Goal: Task Accomplishment & Management: Manage account settings

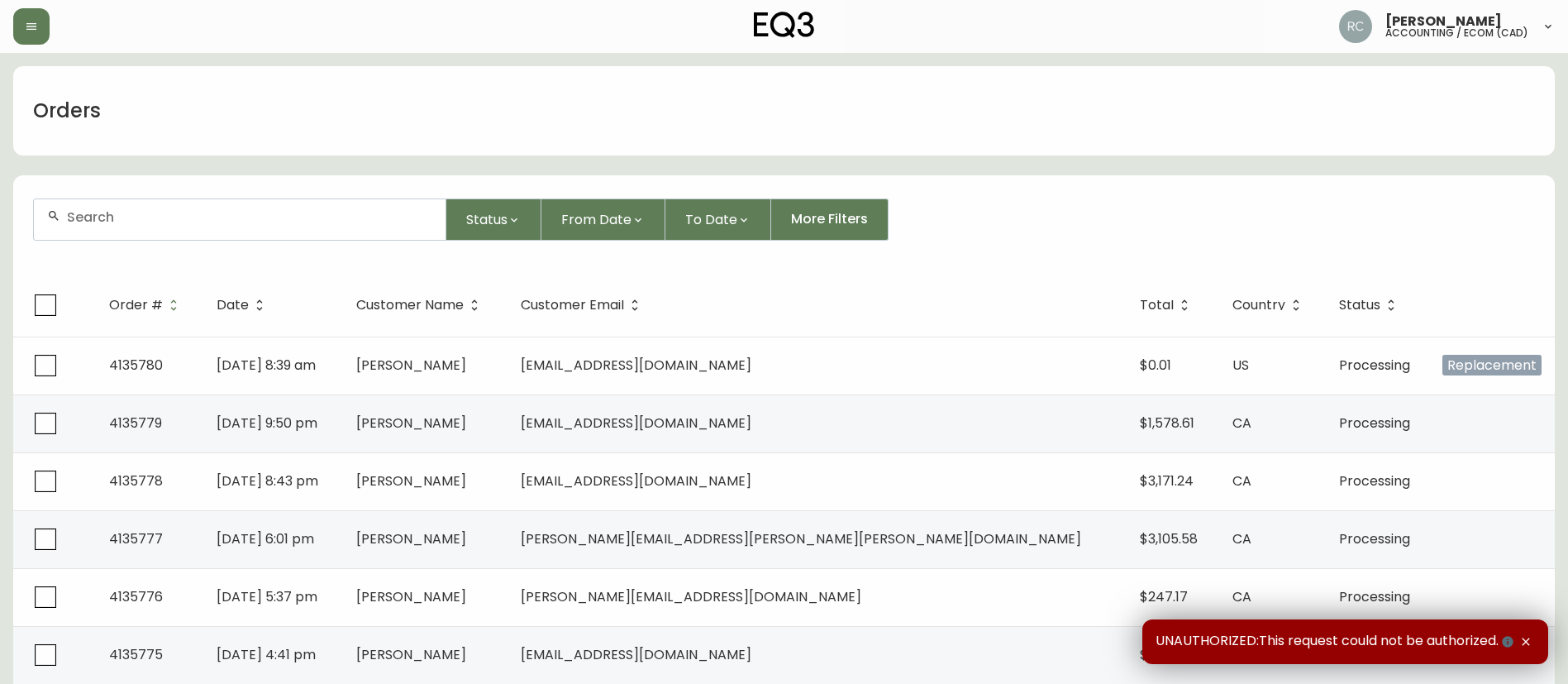
click at [244, 240] on form "Status From Date To Date More Filters" at bounding box center [784, 226] width 1541 height 96
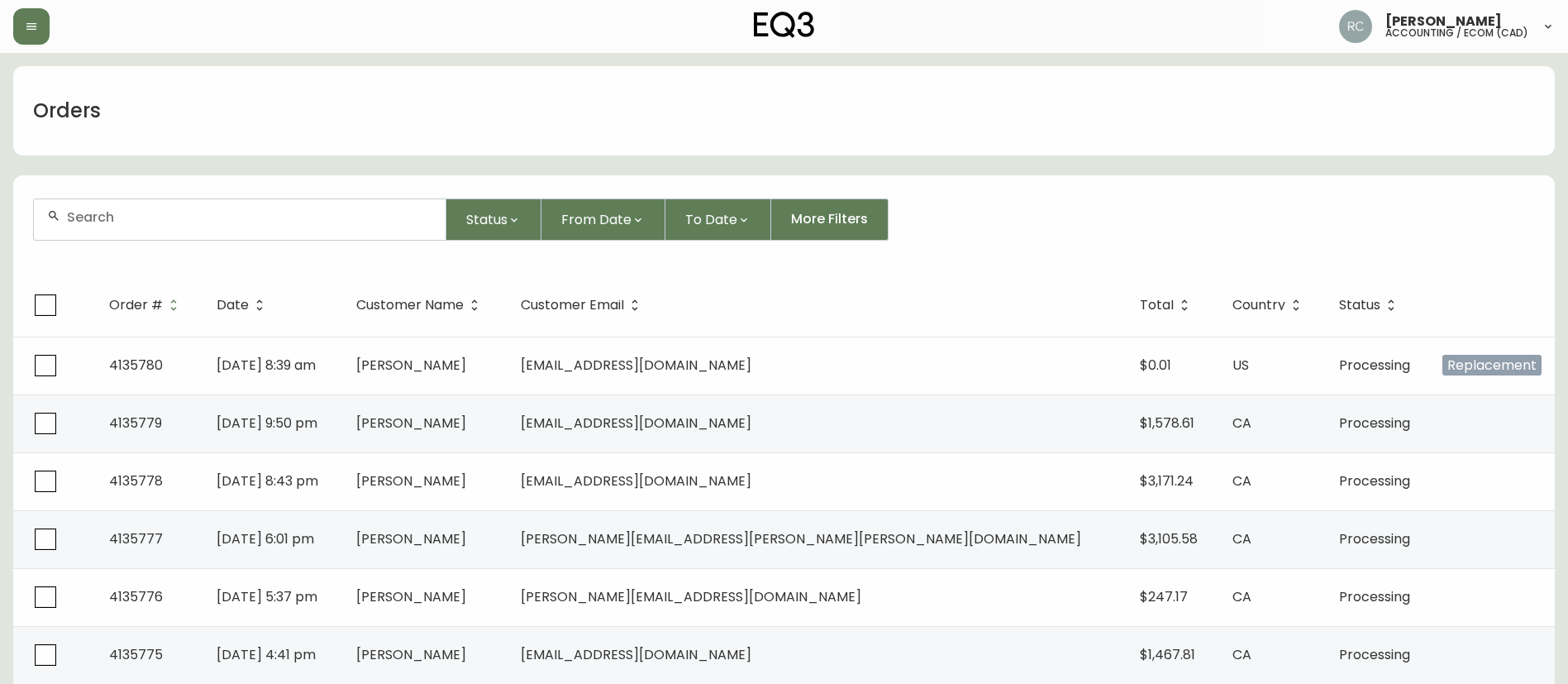
click at [225, 230] on div at bounding box center [239, 220] width 412 height 40
paste input "4135741"
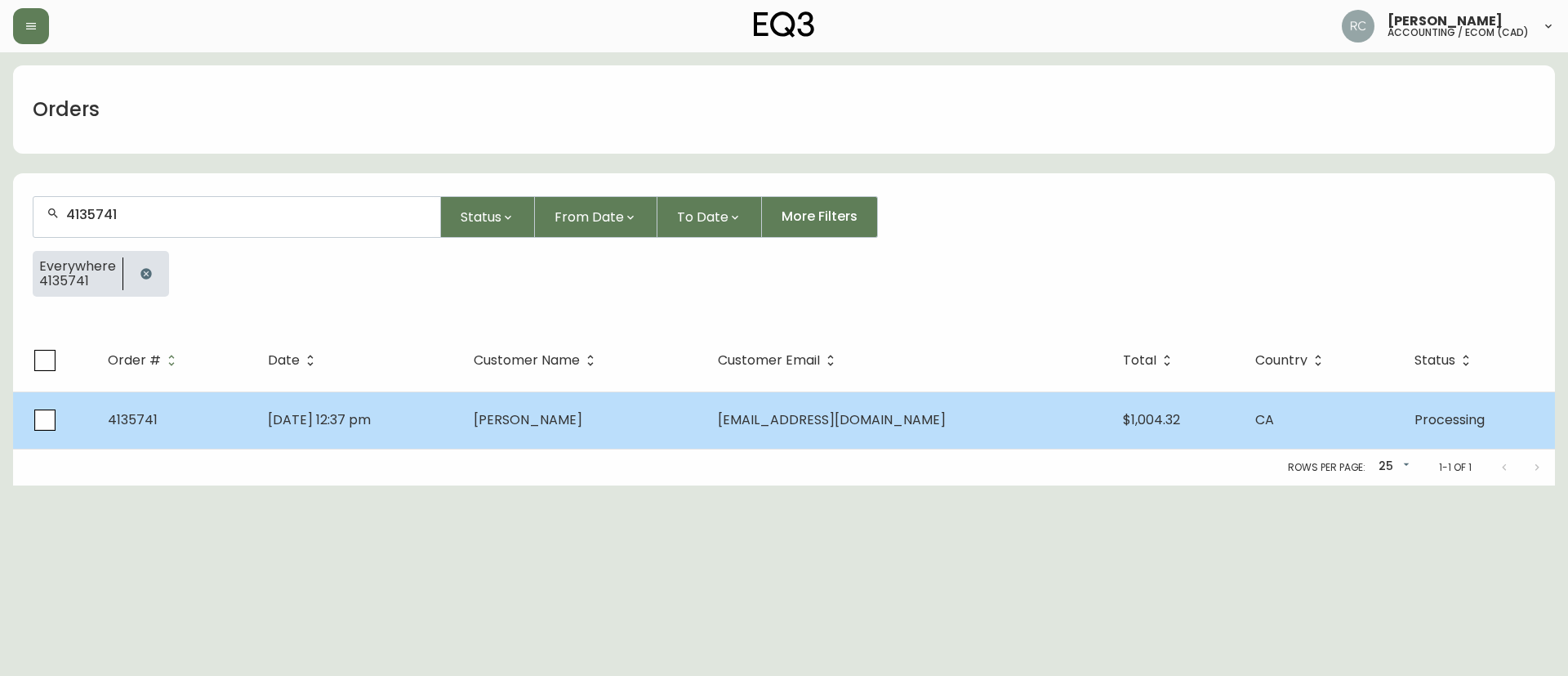
type input "4135741"
click at [636, 395] on td "[PERSON_NAME]" at bounding box center [583, 419] width 245 height 58
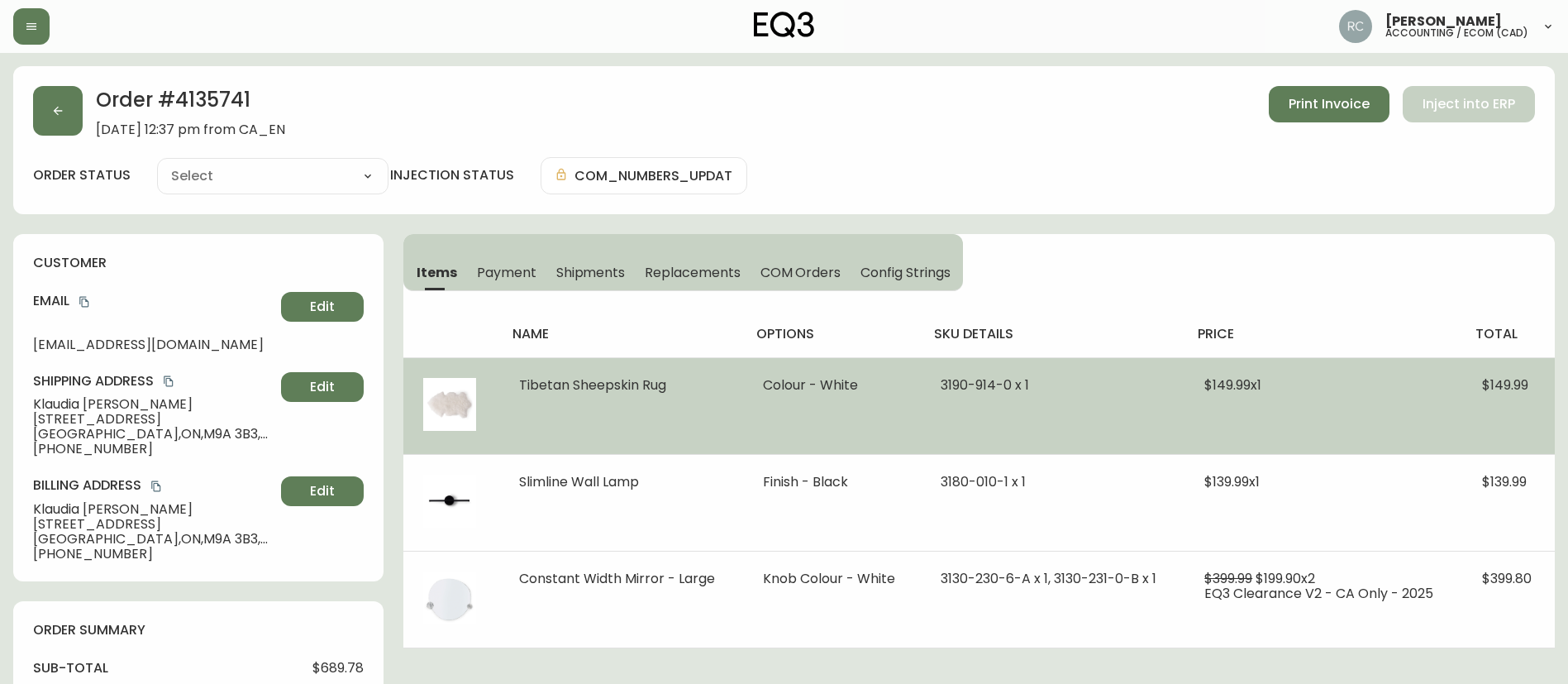
type input "Processing"
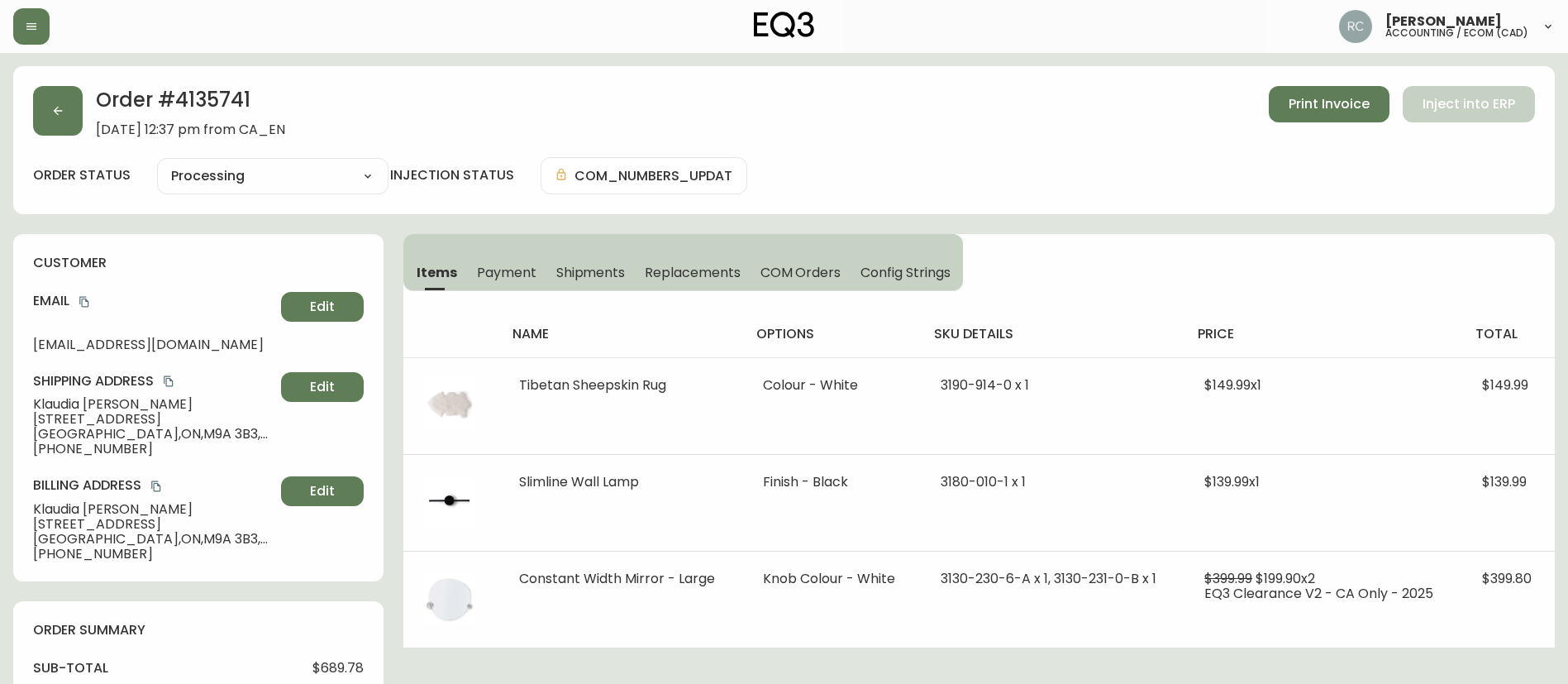
click at [795, 273] on span "COM Orders" at bounding box center [800, 272] width 81 height 17
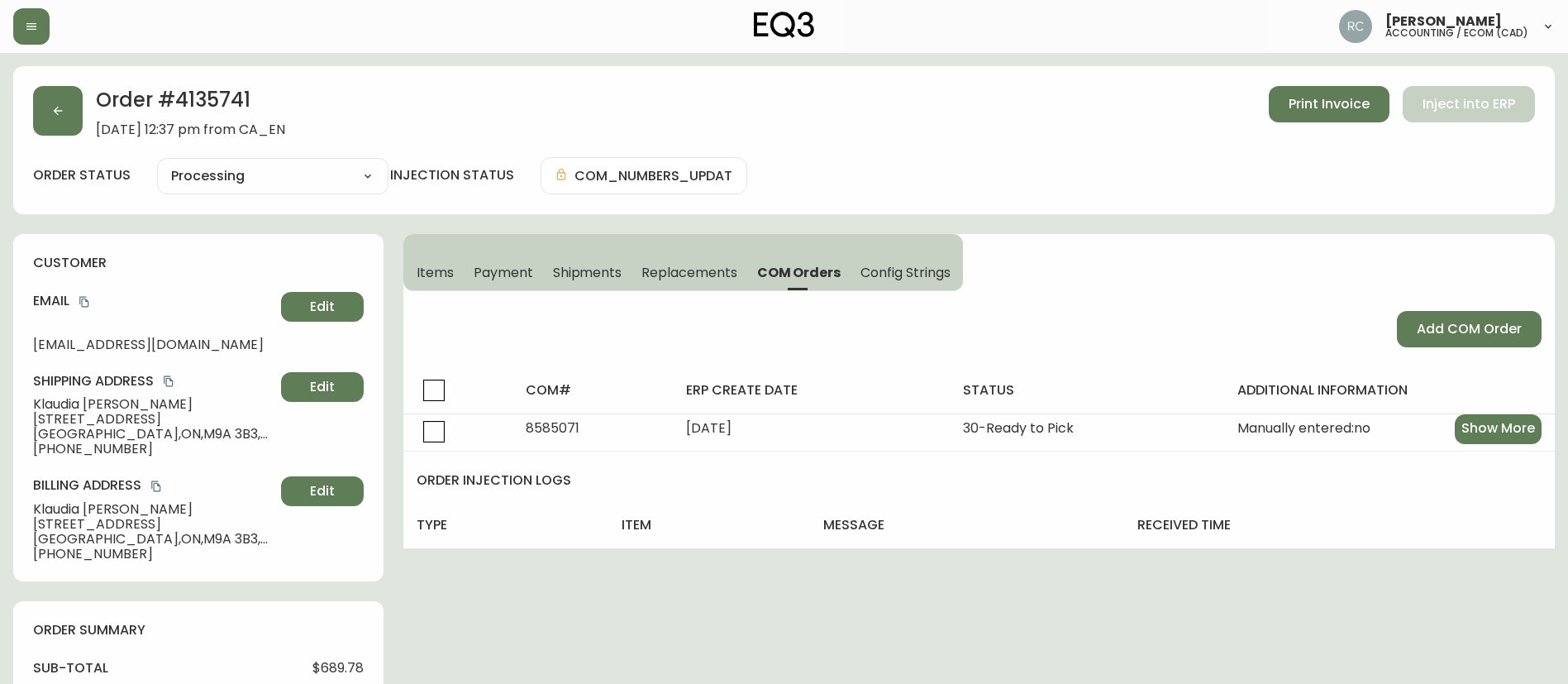
click at [288, 172] on select "Cancelled Fully Shipped Processing Partially Shipped" at bounding box center [272, 176] width 231 height 25
click at [157, 163] on select "Cancelled Fully Shipped Processing Partially Shipped" at bounding box center [272, 176] width 231 height 25
select select "PROCESSING"
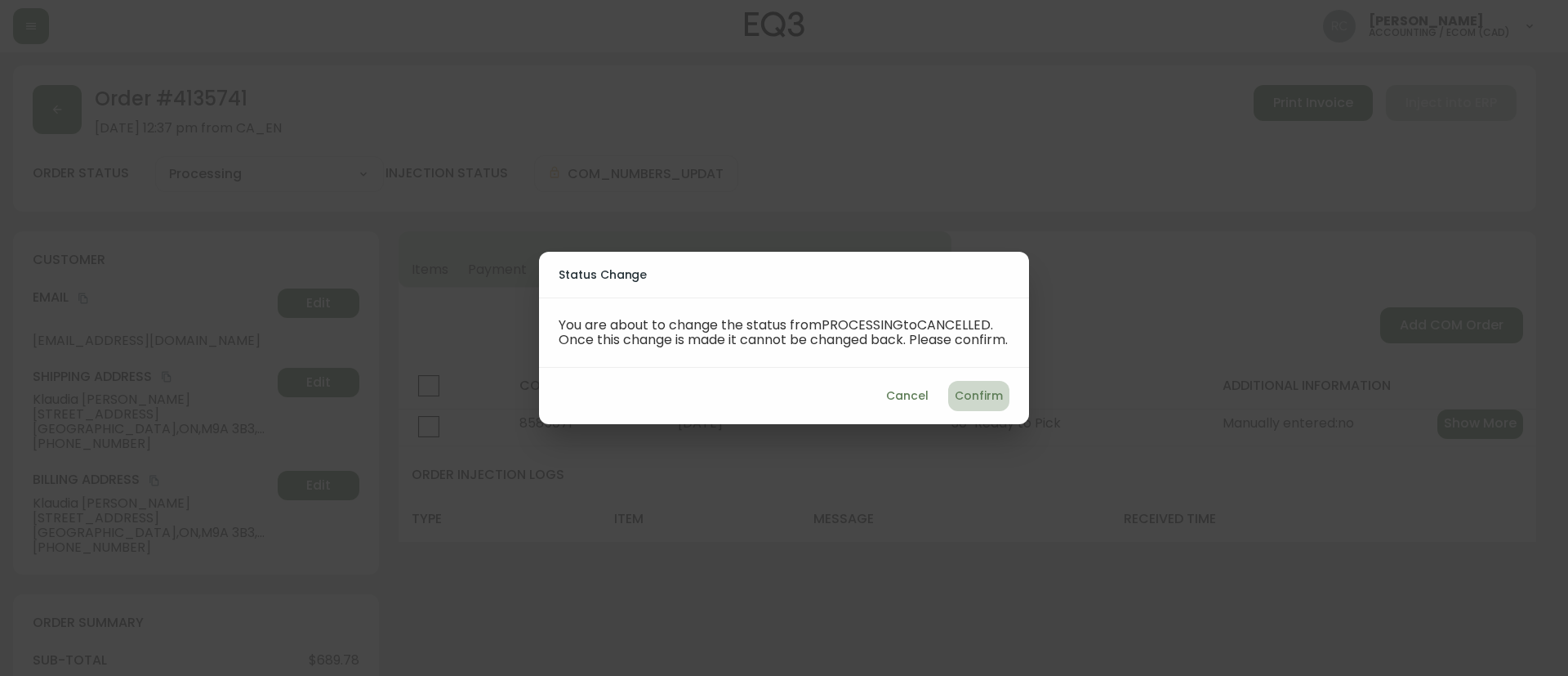
click at [999, 406] on span "Confirm" at bounding box center [979, 396] width 48 height 21
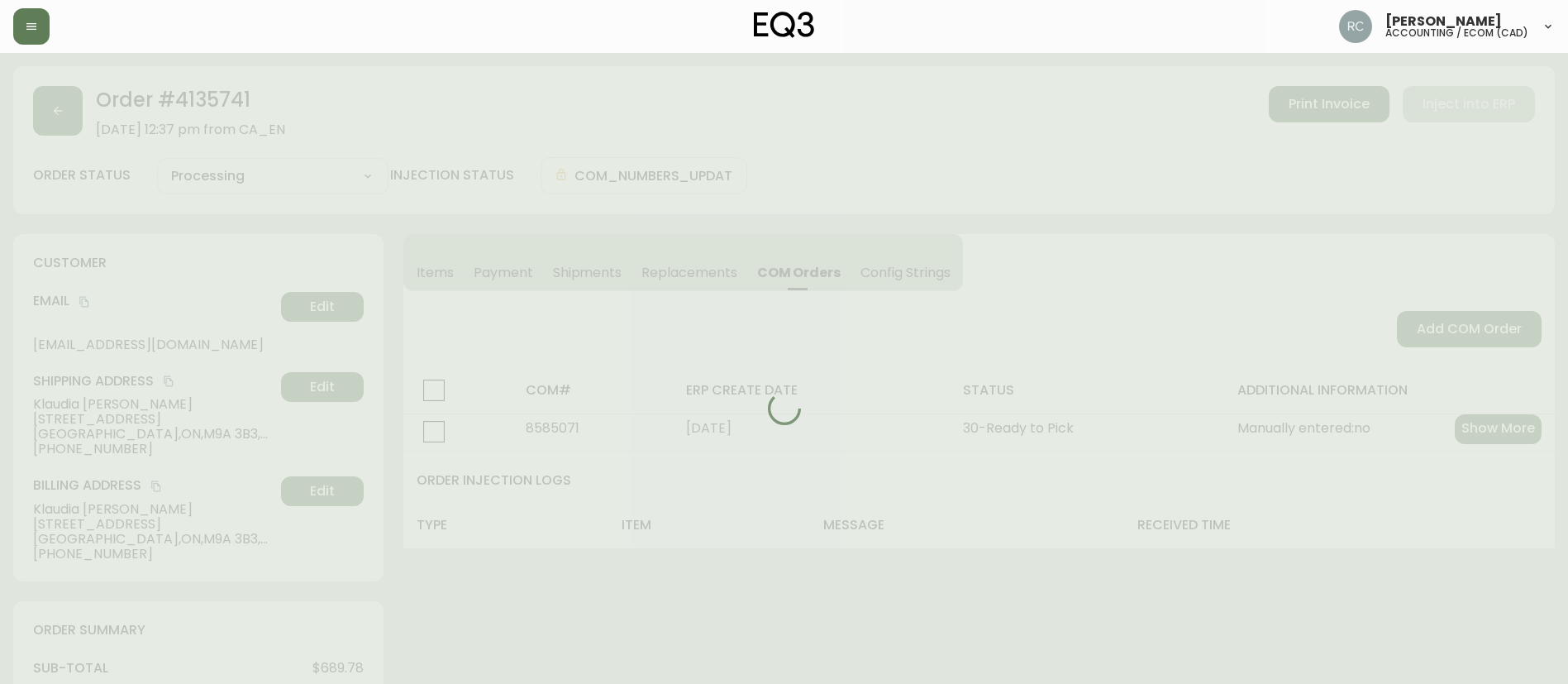
type input "Cancelled"
select select "CANCELLED"
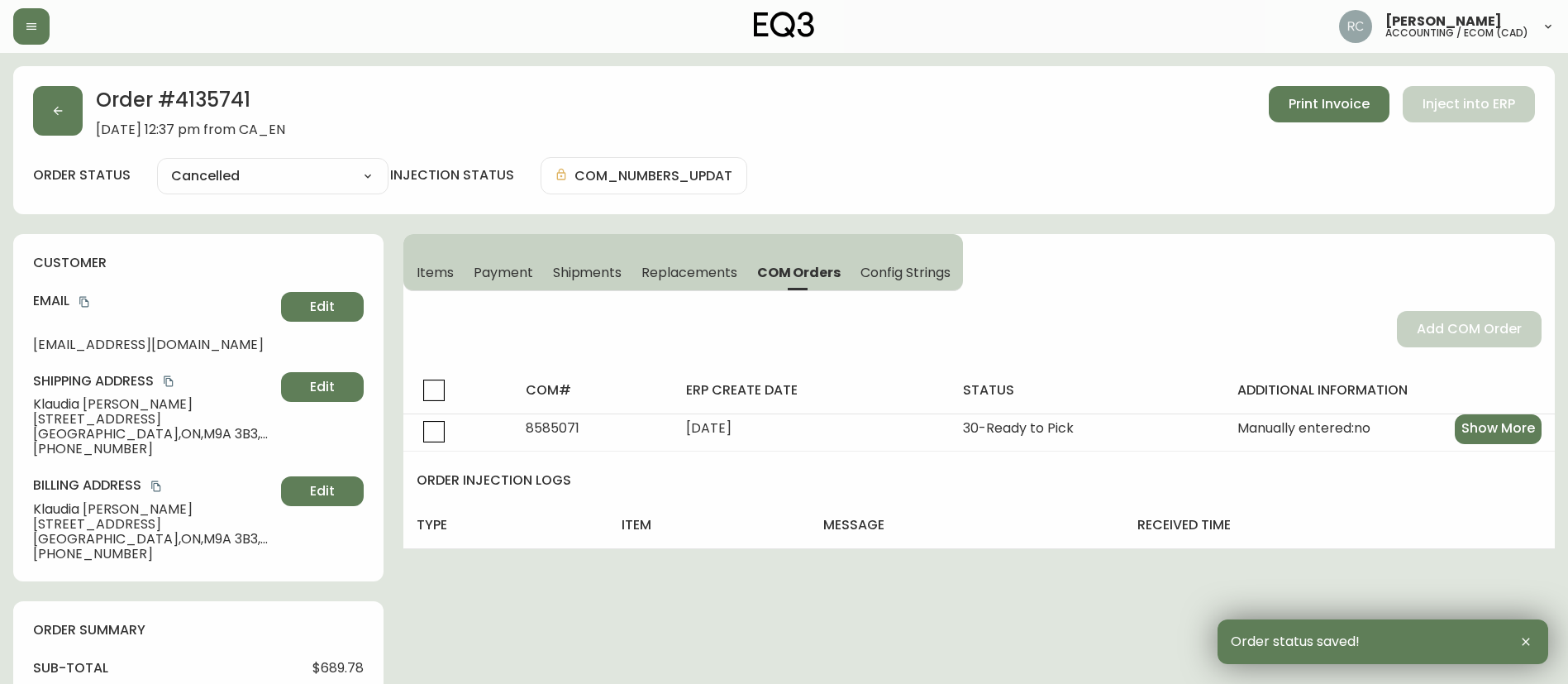
click at [486, 259] on button "Payment" at bounding box center [502, 272] width 79 height 36
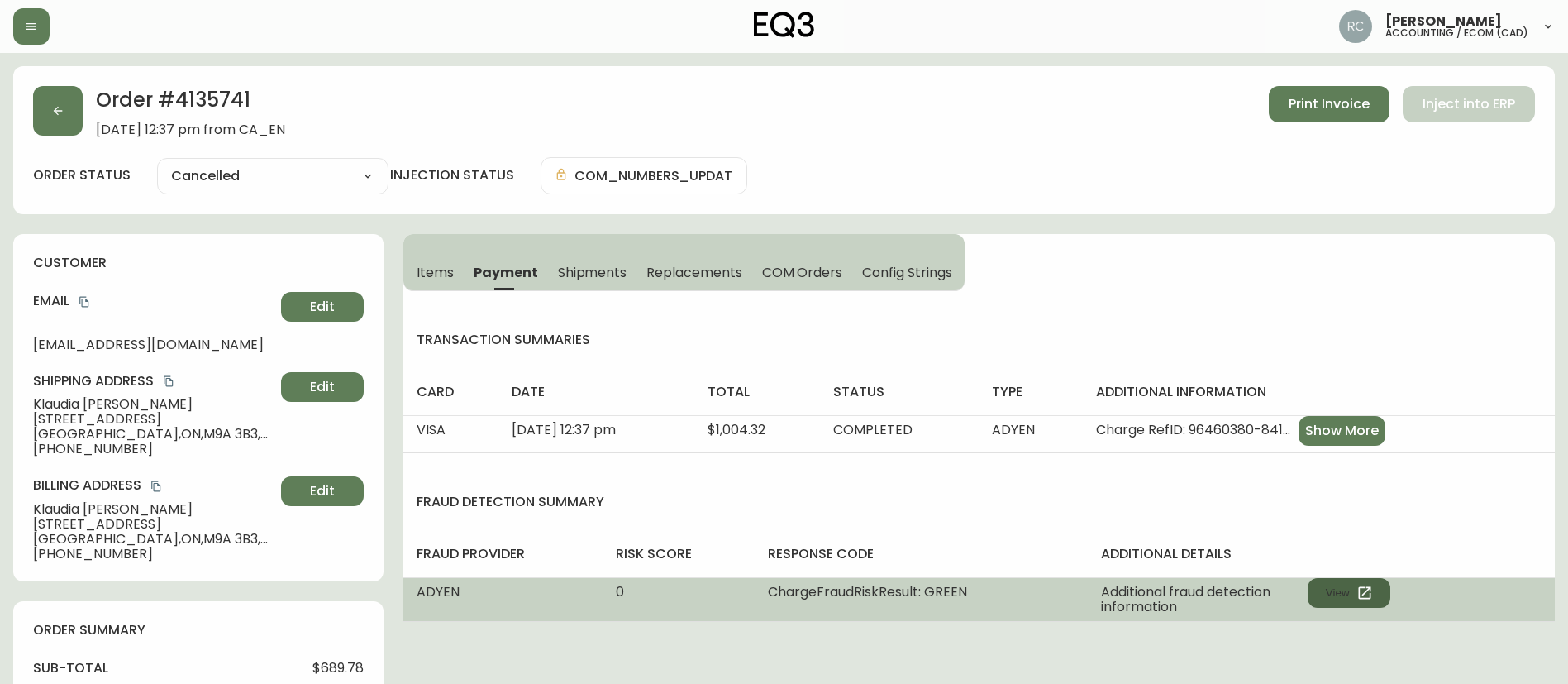
click at [1357, 597] on icon "button" at bounding box center [1364, 592] width 16 height 16
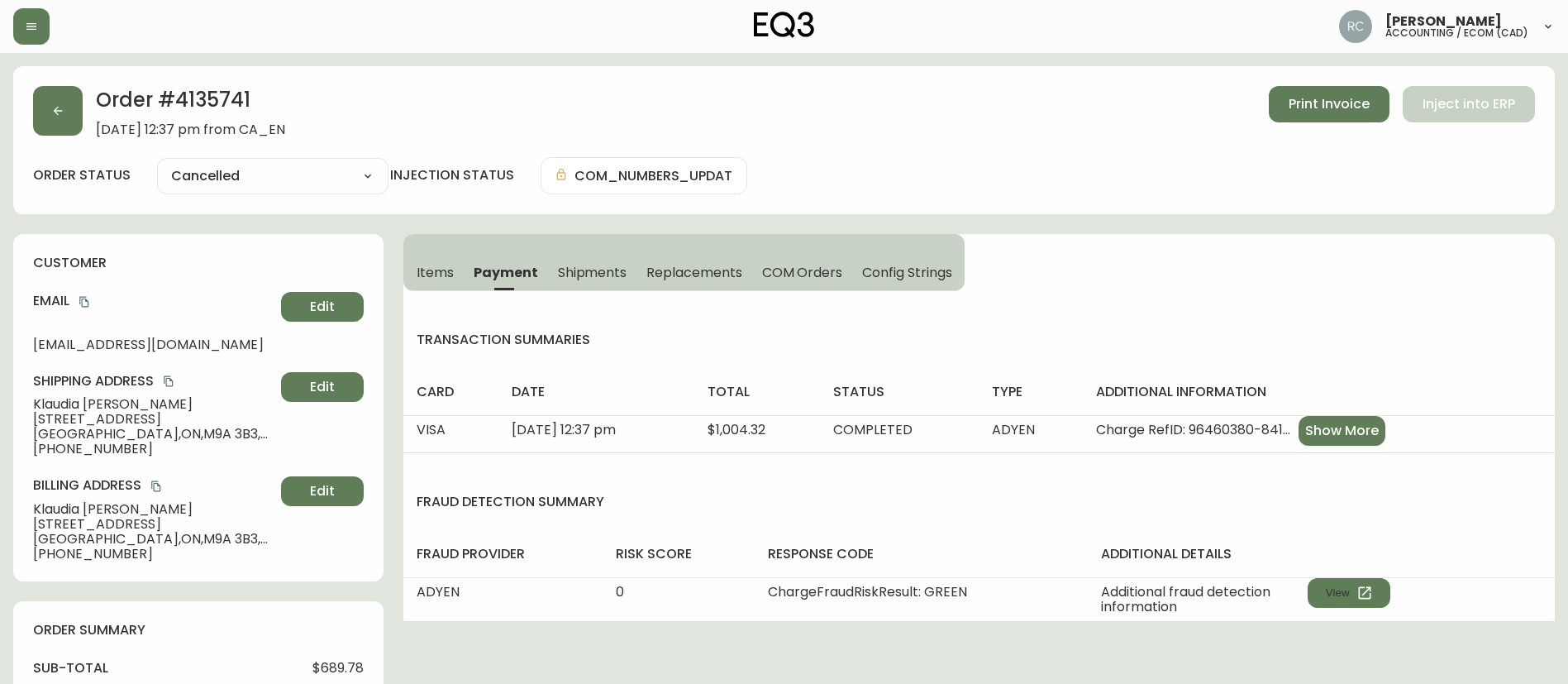
click at [210, 96] on h2 "Order # 4135741" at bounding box center [190, 104] width 189 height 36
copy h2 "4135741"
click at [326, 666] on span "$689.78" at bounding box center [338, 668] width 52 height 15
drag, startPoint x: 326, startPoint y: 666, endPoint x: 359, endPoint y: 374, distance: 293.9
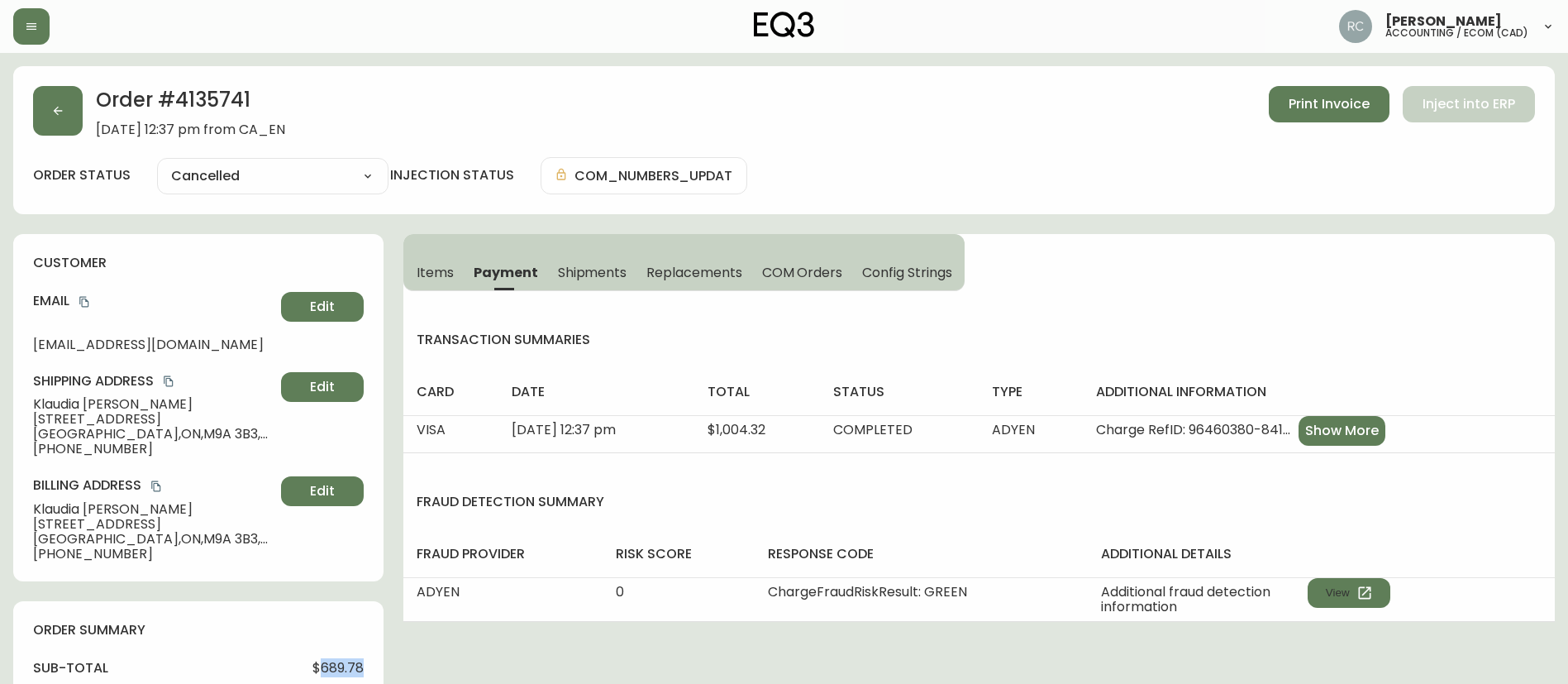
click at [326, 664] on span "$689.78" at bounding box center [338, 668] width 52 height 15
copy span "689.78"
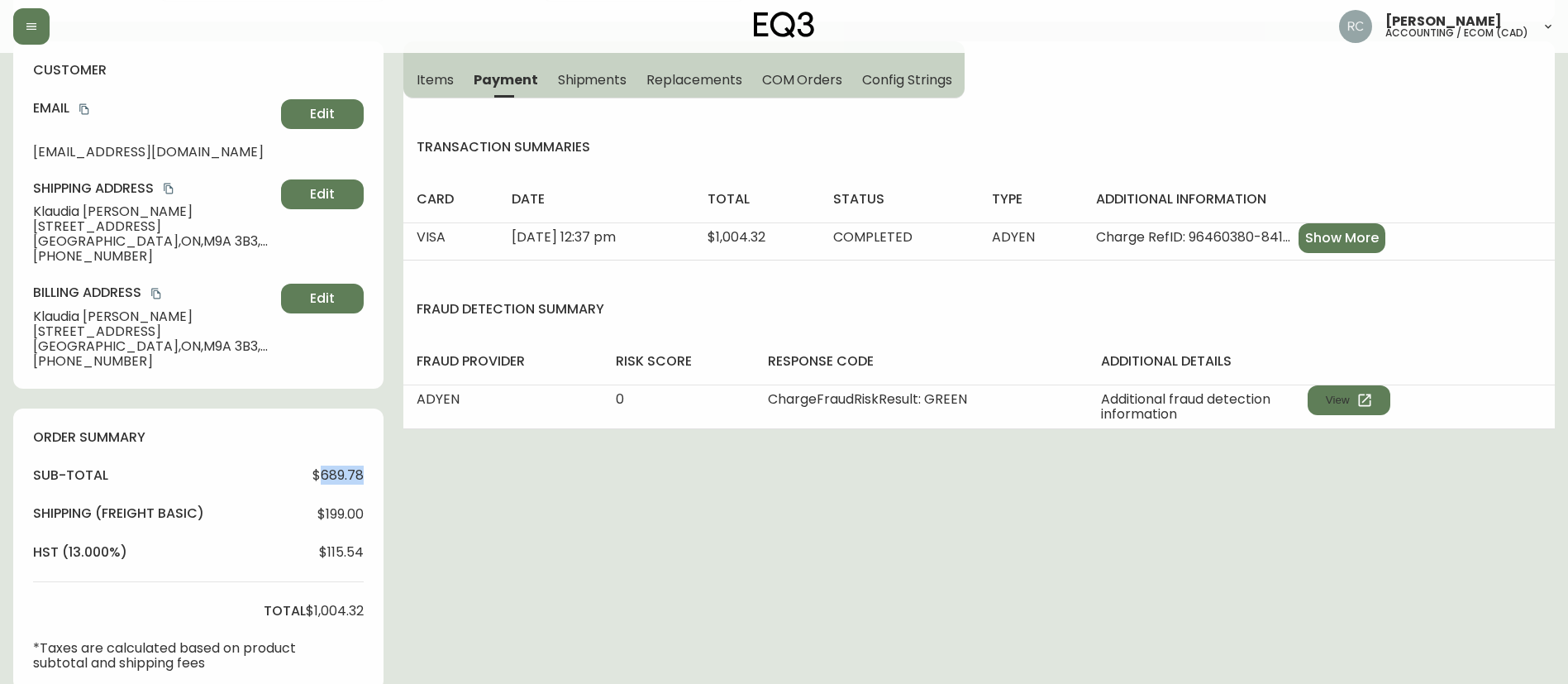
scroll to position [331, 0]
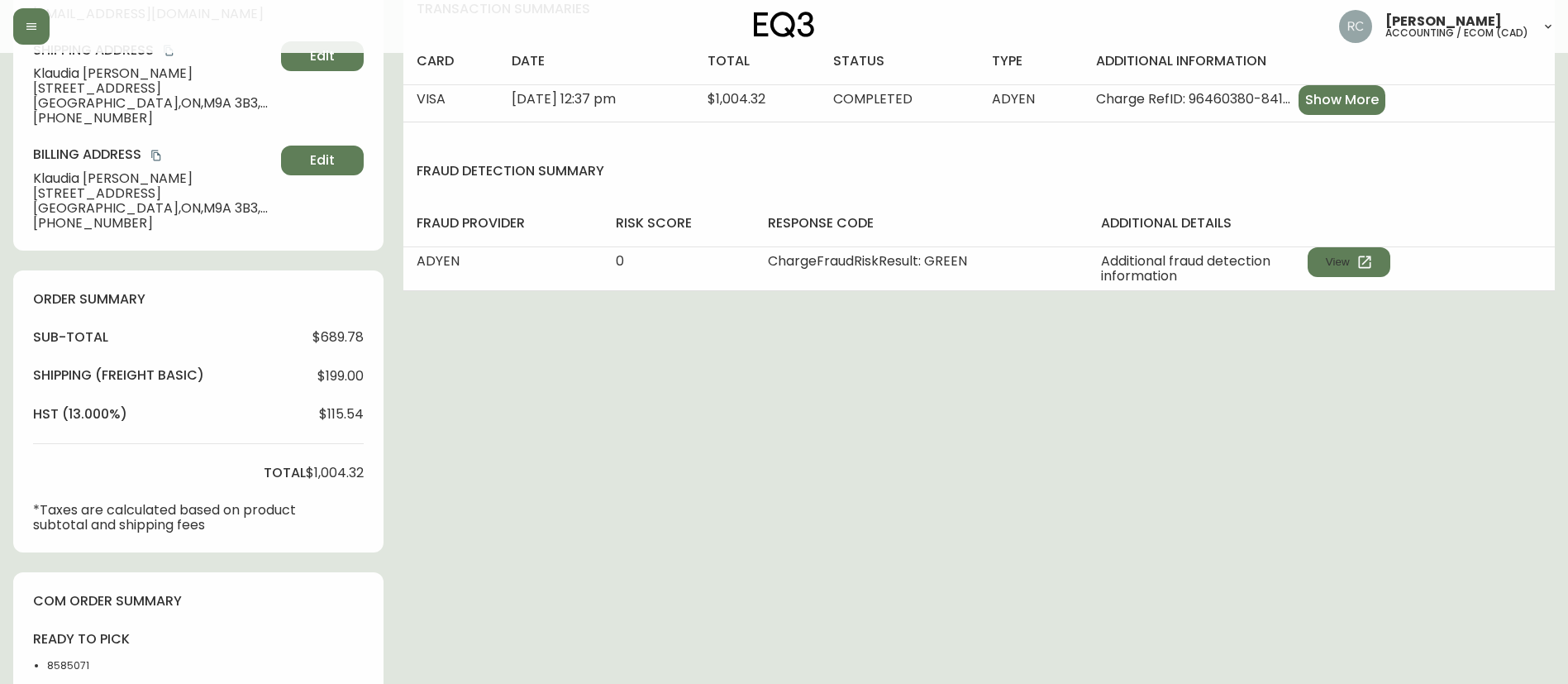
click at [332, 465] on span "$1,004.32" at bounding box center [334, 473] width 58 height 15
copy span "1,004.32"
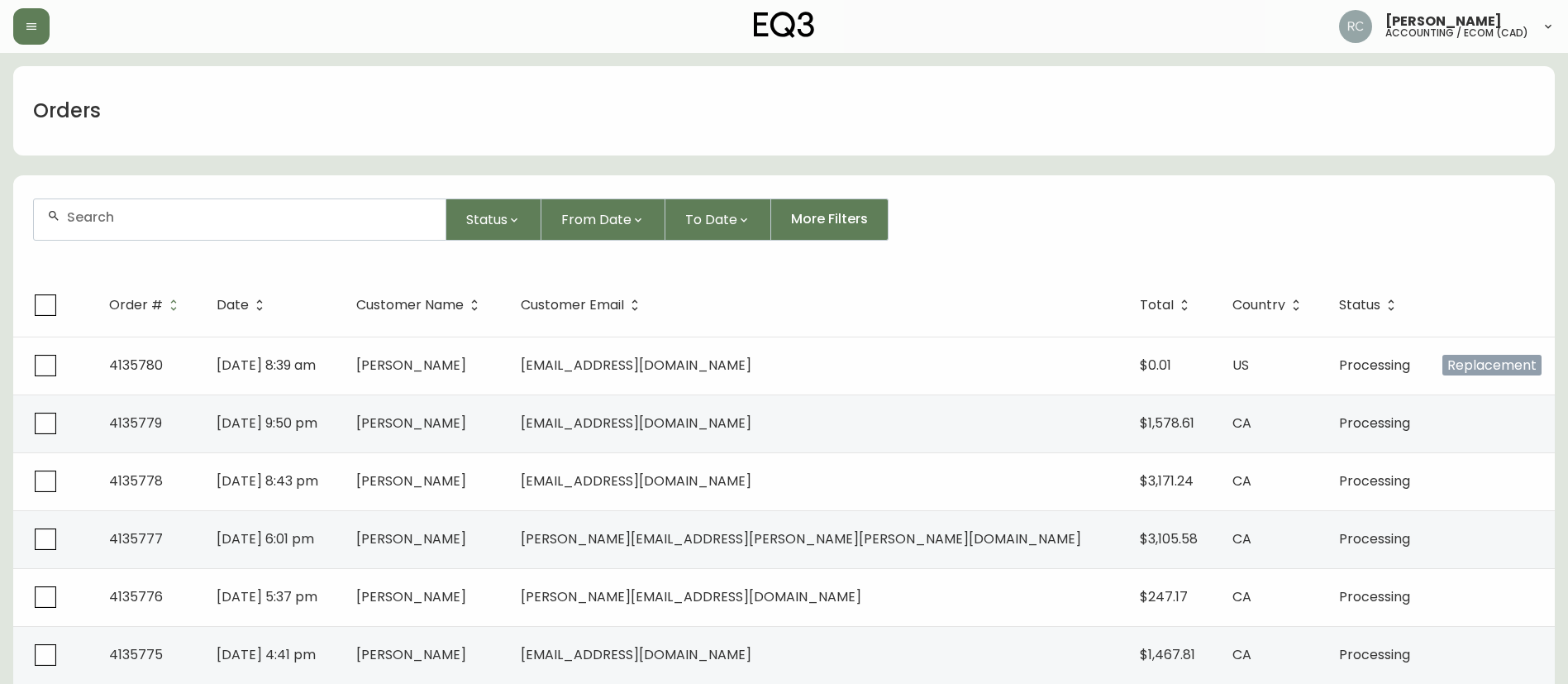
click at [157, 221] on input "text" at bounding box center [249, 217] width 365 height 15
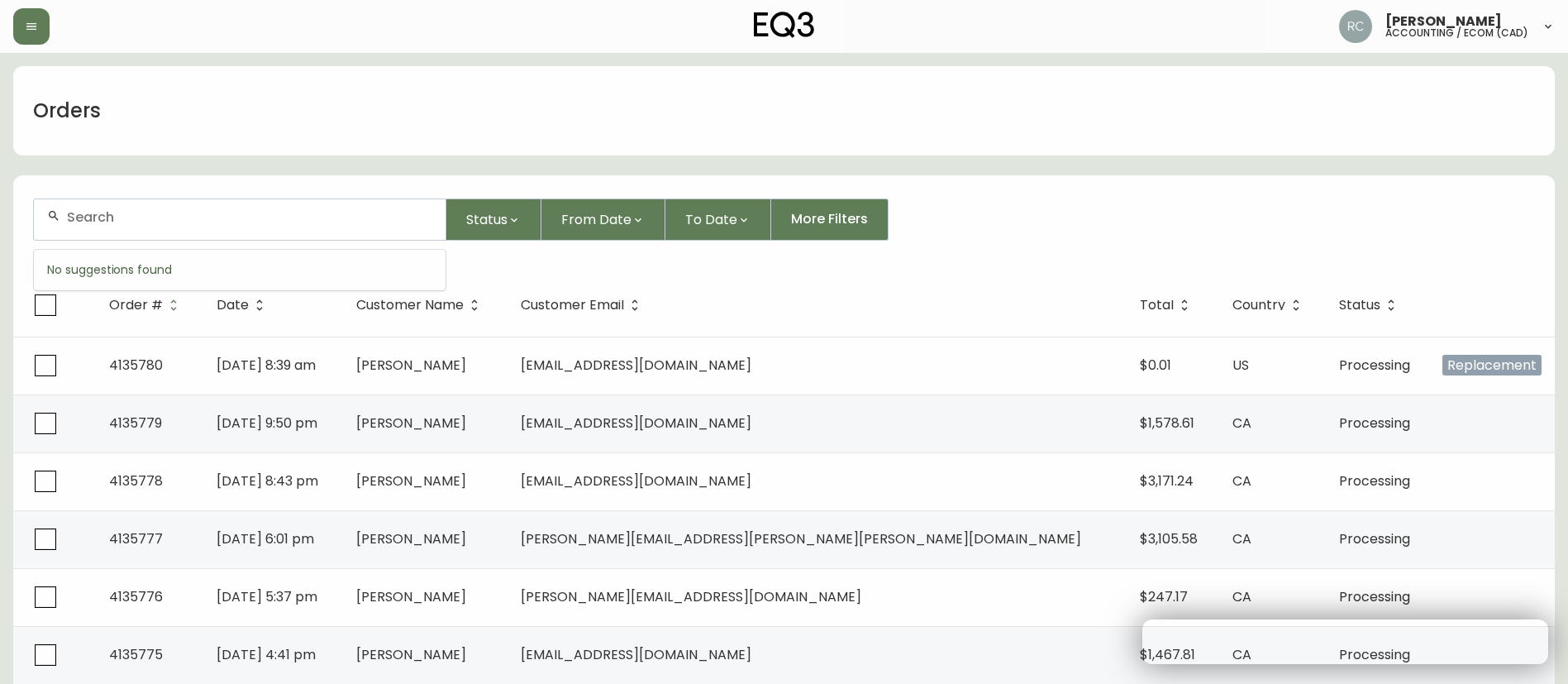
paste input "4135172"
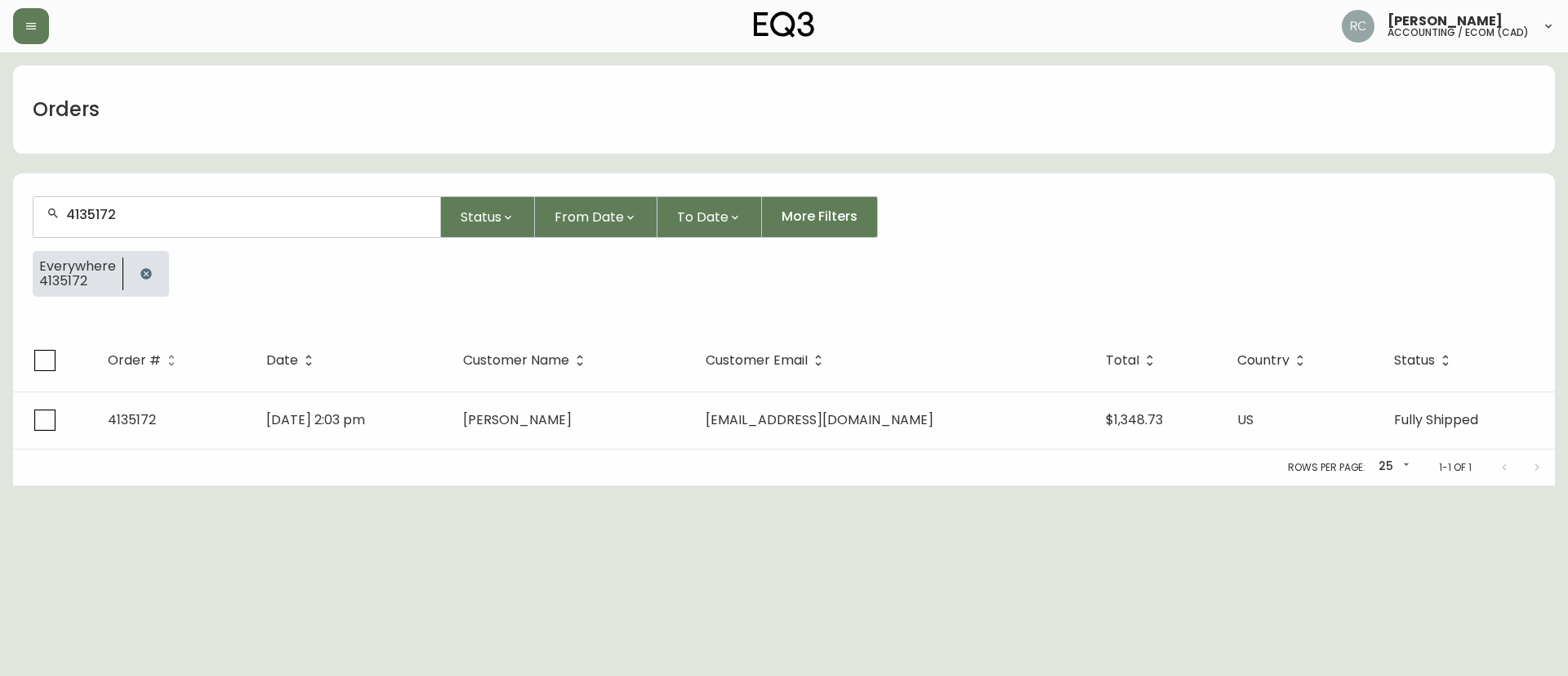
type input "4135172"
click at [143, 271] on icon "button" at bounding box center [146, 274] width 13 height 13
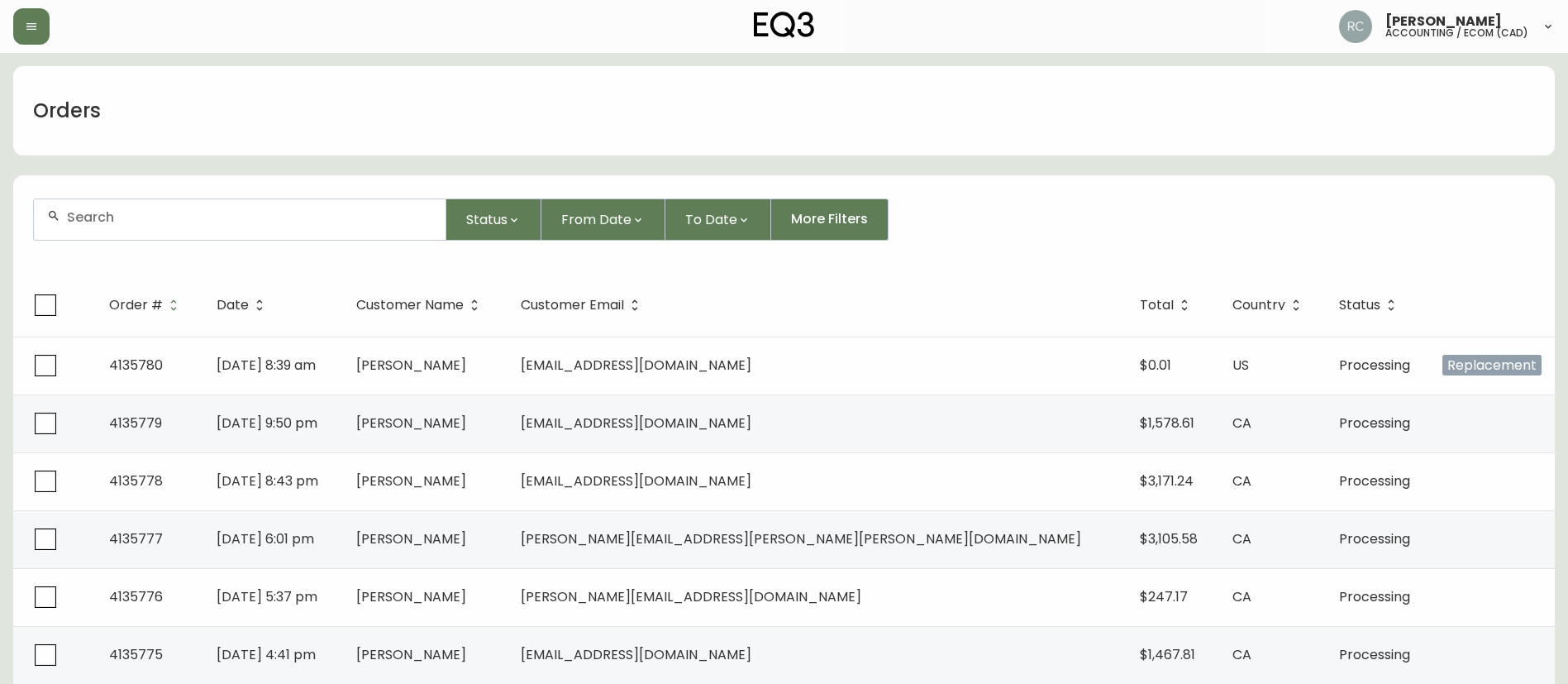
drag, startPoint x: 187, startPoint y: 205, endPoint x: 175, endPoint y: 207, distance: 12.2
click at [187, 205] on div at bounding box center [239, 220] width 412 height 40
paste input "4135172"
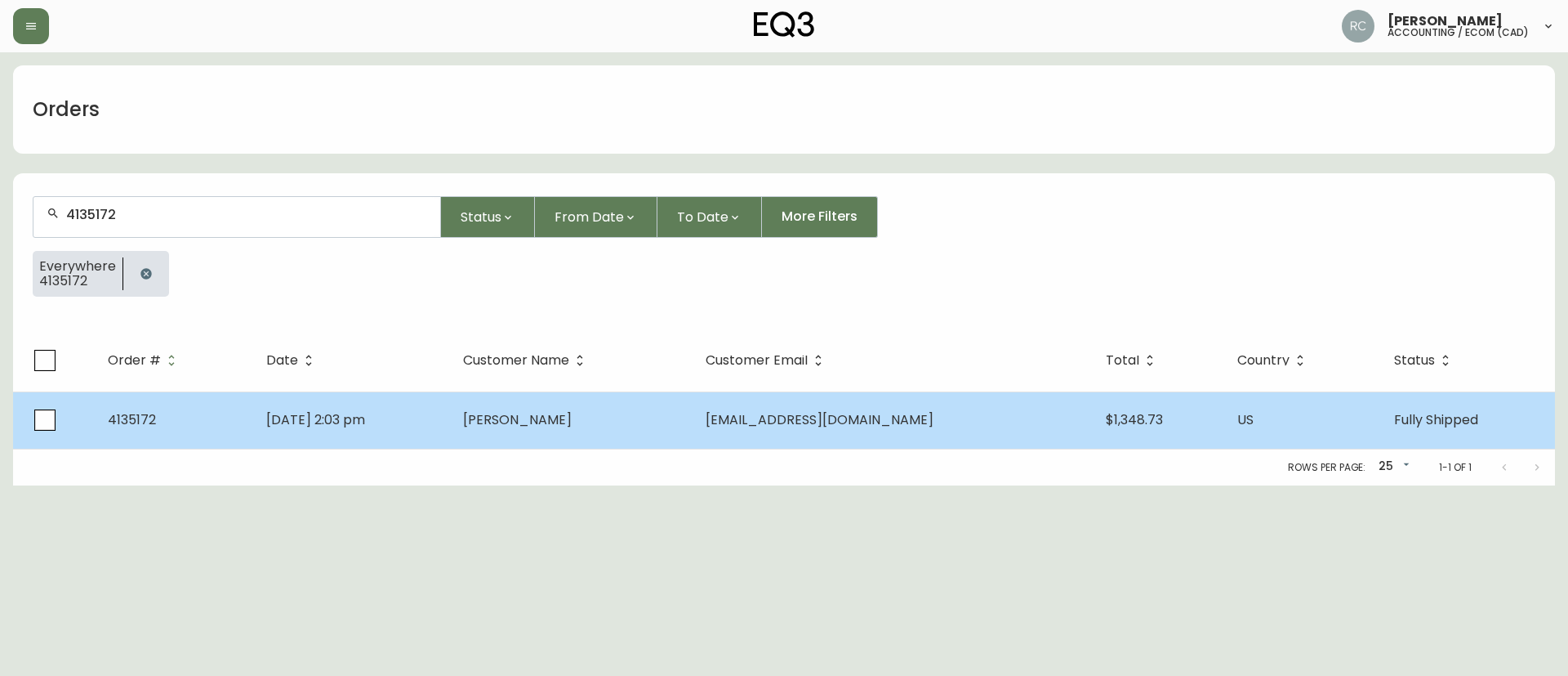
type input "4135172"
click at [692, 421] on td "Daniela Sbarbati" at bounding box center [571, 419] width 242 height 58
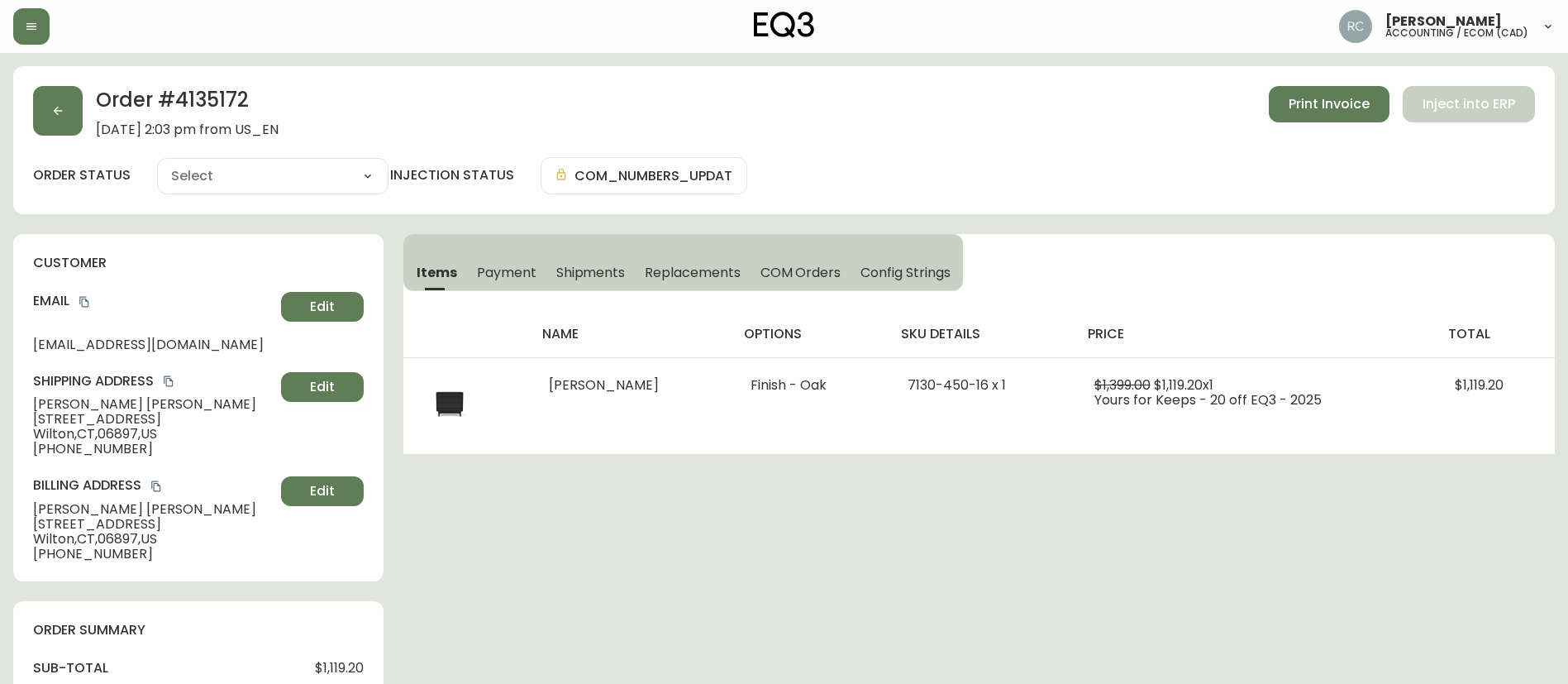
type input "Fully Shipped"
select select "FULLY_SHIPPED"
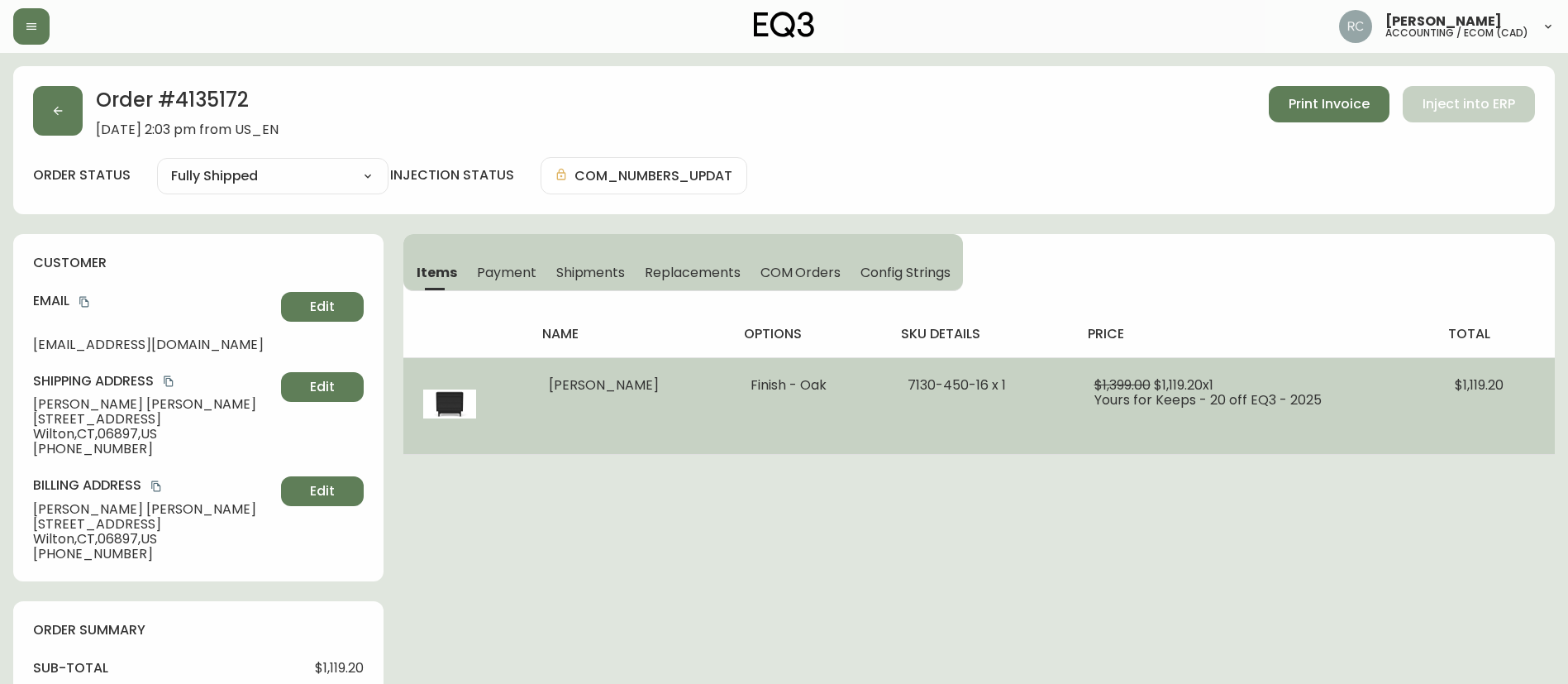
click at [603, 382] on span "Marcel Single Dresser" at bounding box center [604, 385] width 110 height 19
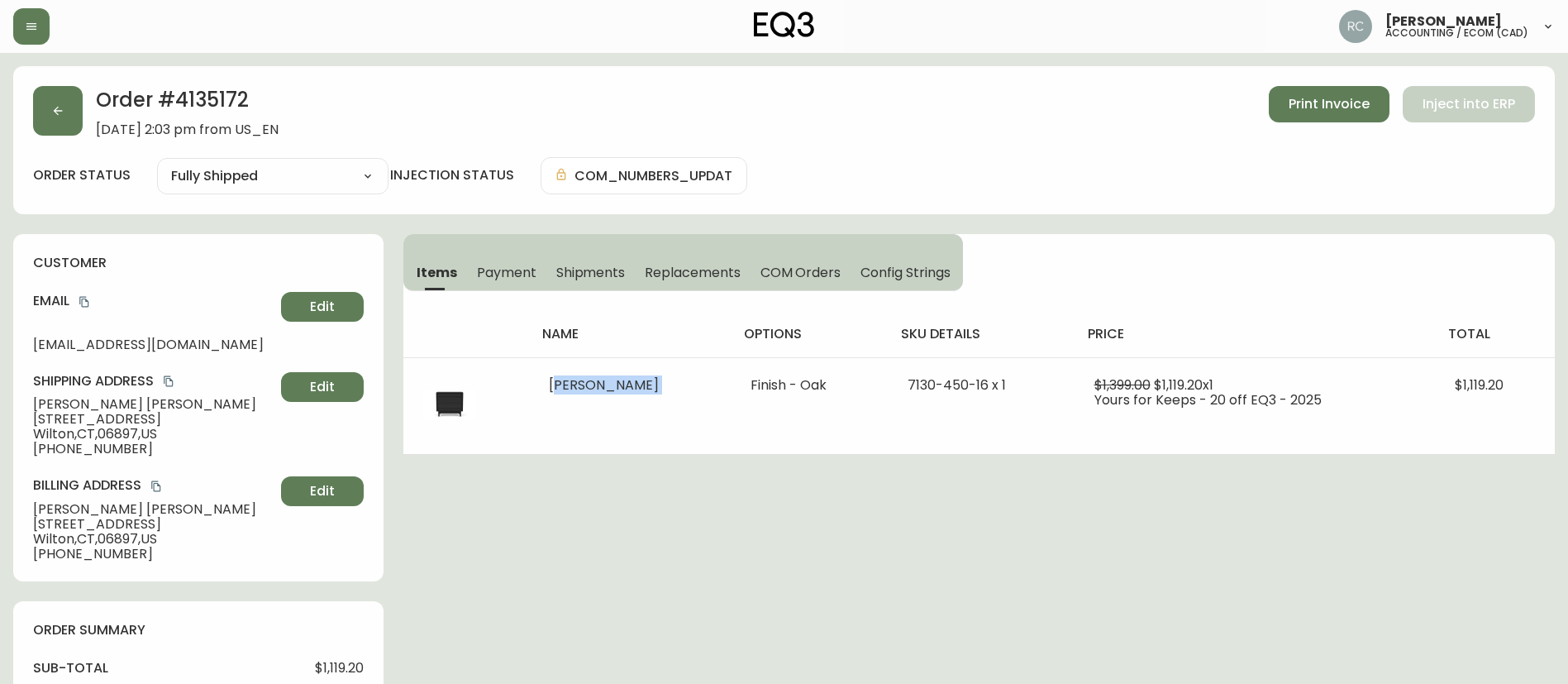
copy span "Marcel Single Dresser"
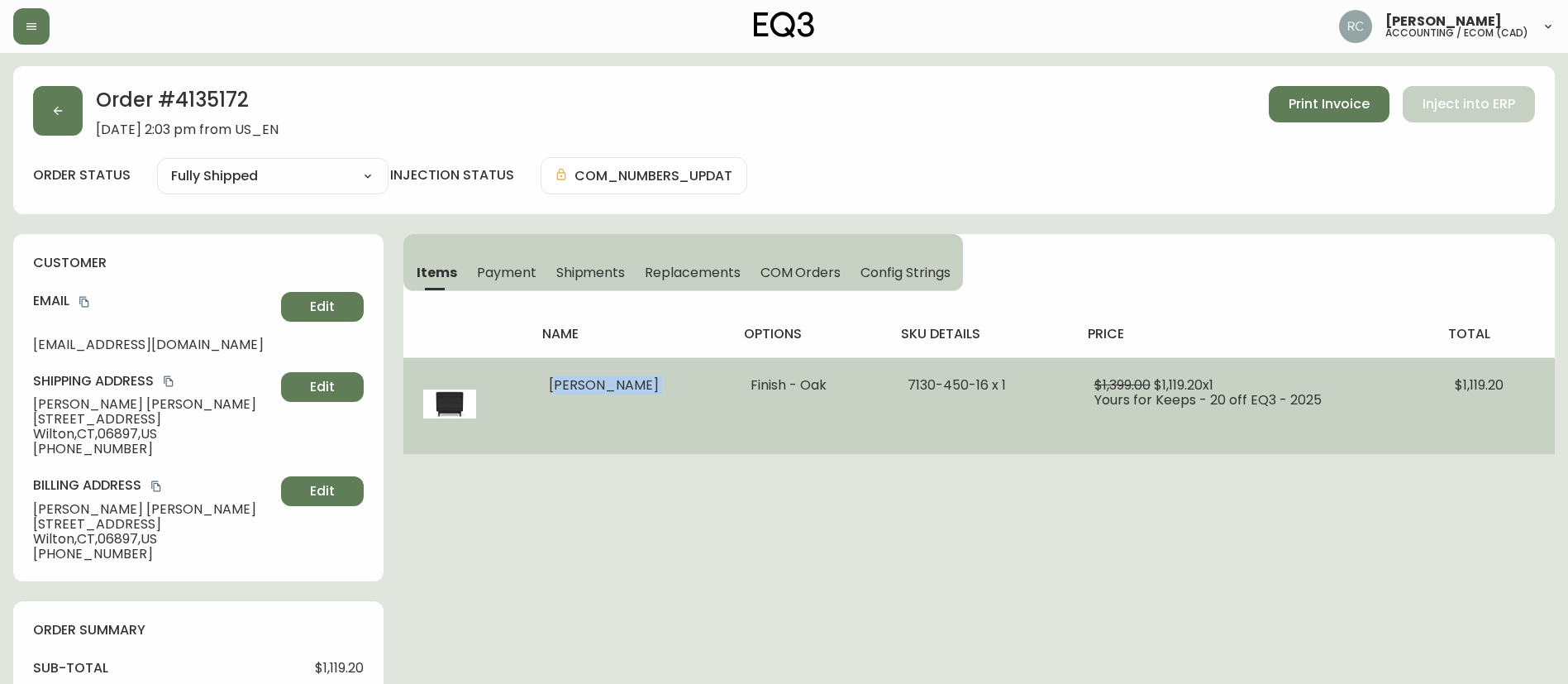
click at [652, 453] on td "Marcel Single Dresser" at bounding box center [630, 405] width 202 height 96
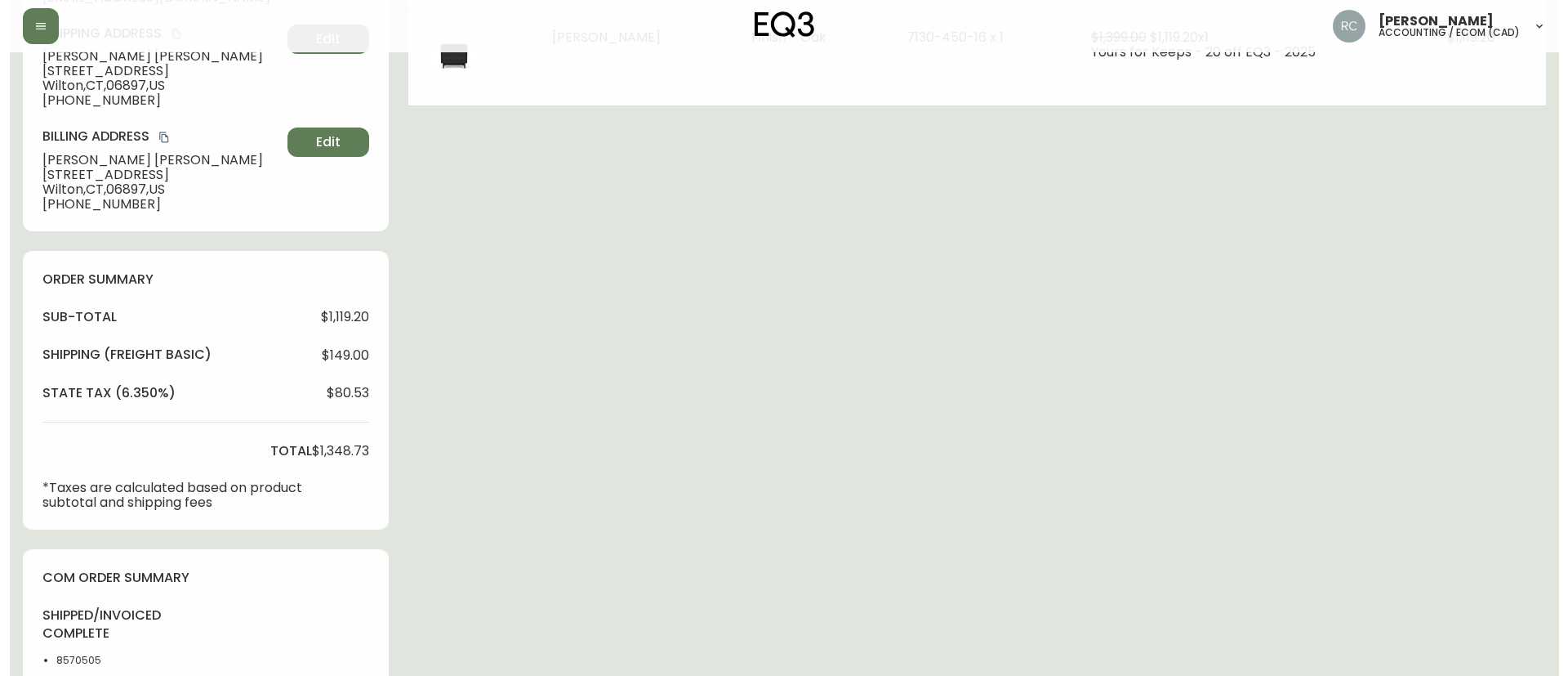
scroll to position [674, 0]
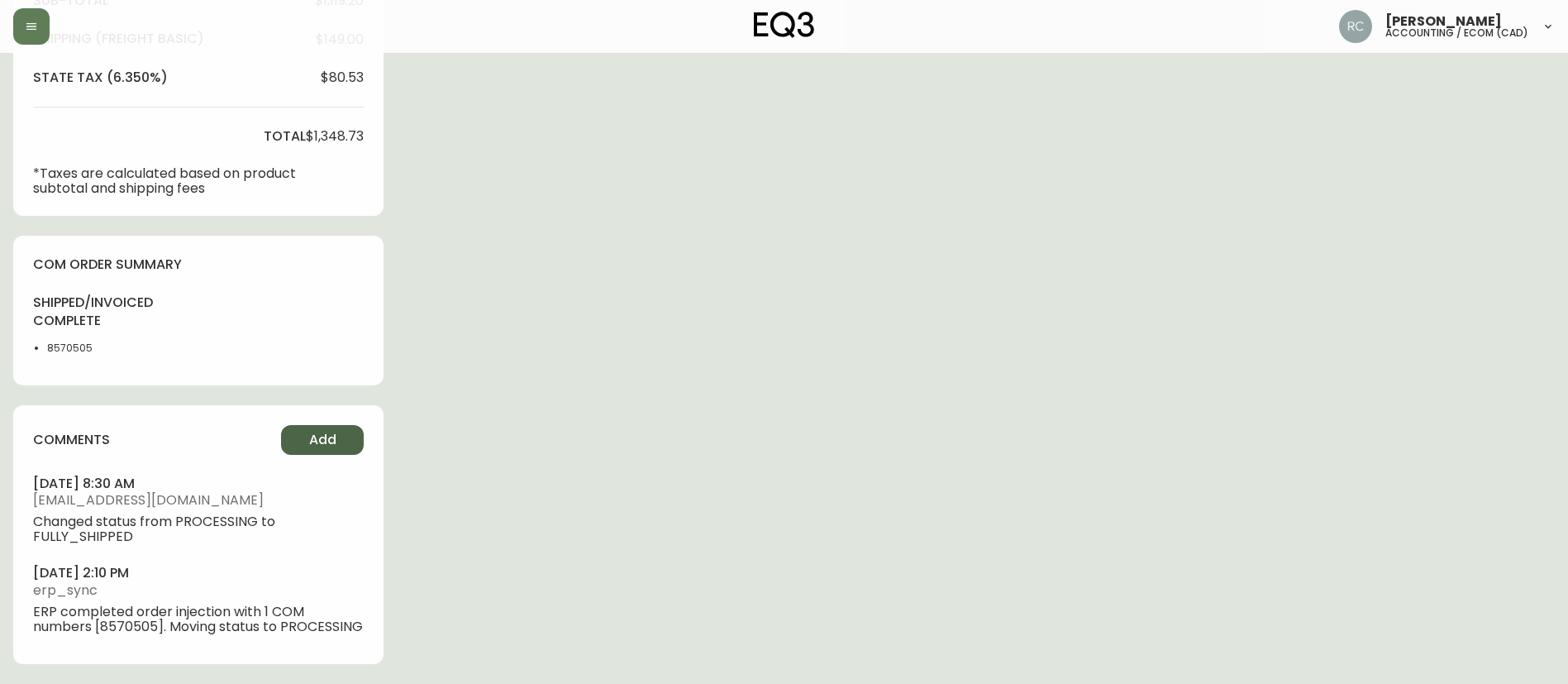
click at [316, 425] on button "Add" at bounding box center [322, 439] width 83 height 30
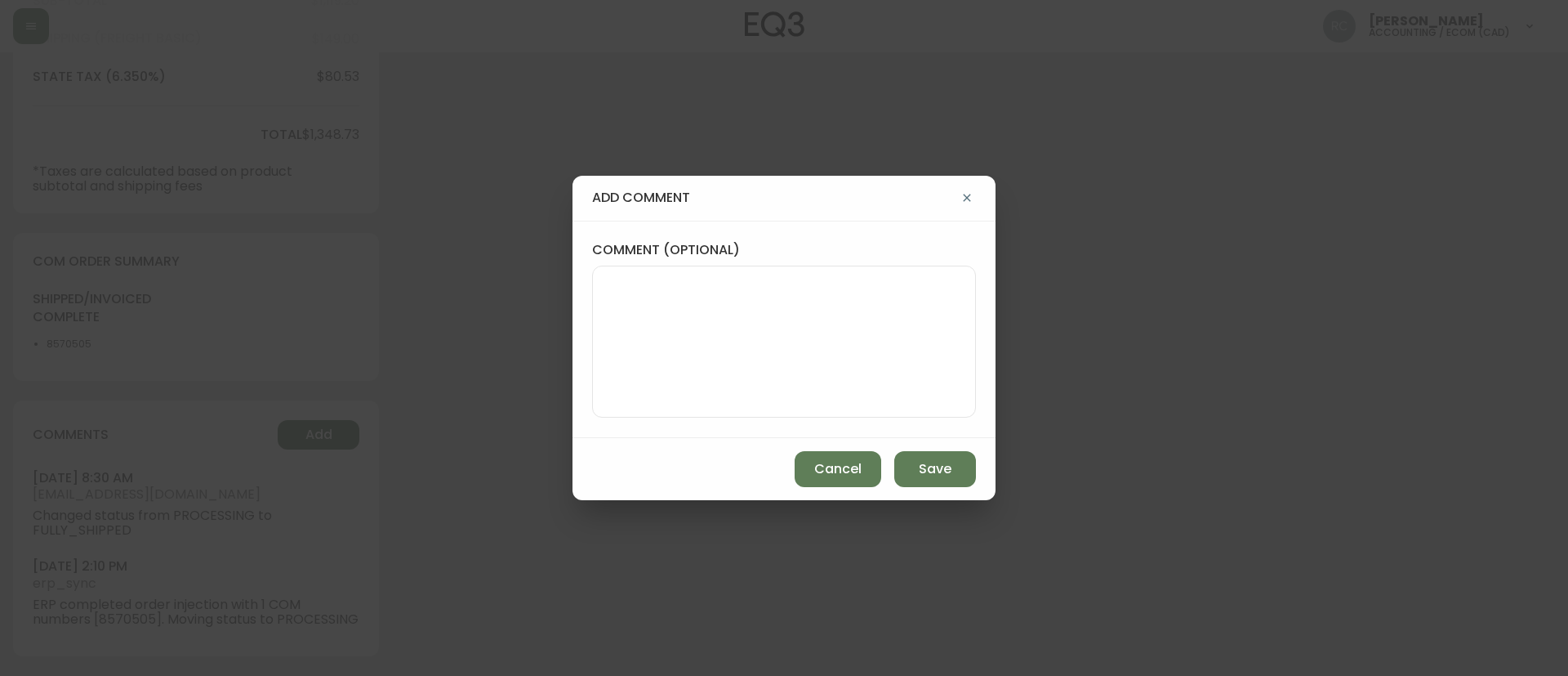
click at [686, 371] on textarea "comment (optional)" at bounding box center [784, 341] width 356 height 130
paste textarea "7130-0450-16"
type textarea "RESKUD TO 7130-0450-16"
click at [919, 461] on span "Save" at bounding box center [935, 468] width 33 height 18
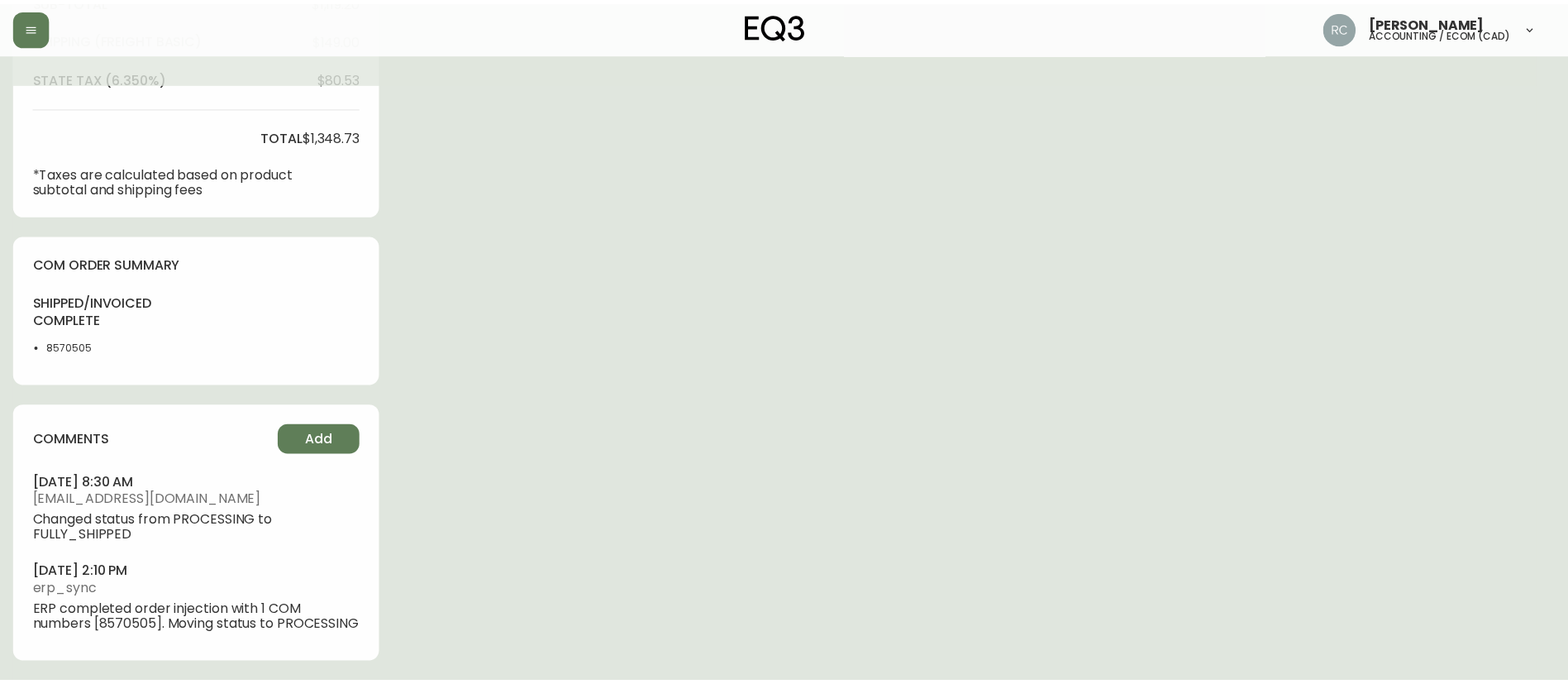
scroll to position [667, 0]
